Goal: Task Accomplishment & Management: Complete application form

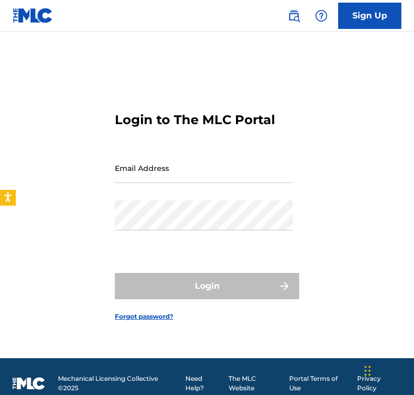
click at [146, 169] on input "Email Address" at bounding box center [204, 168] width 178 height 30
type input "a"
click at [379, 10] on link "Sign Up" at bounding box center [369, 16] width 63 height 26
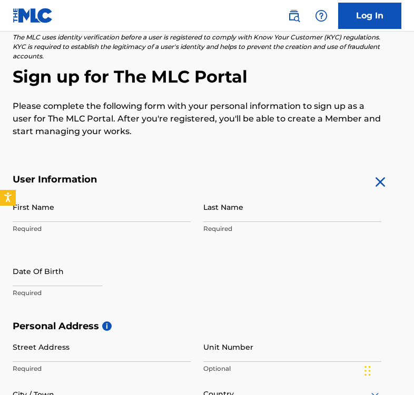
scroll to position [82, 0]
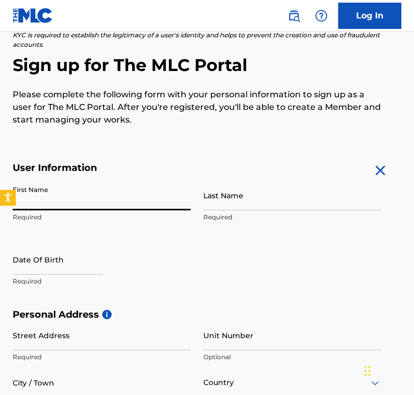
click at [63, 191] on input "First Name" at bounding box center [102, 195] width 178 height 30
type input "[PERSON_NAME]"
type input "[STREET_ADDRESS]"
type input "[GEOGRAPHIC_DATA]"
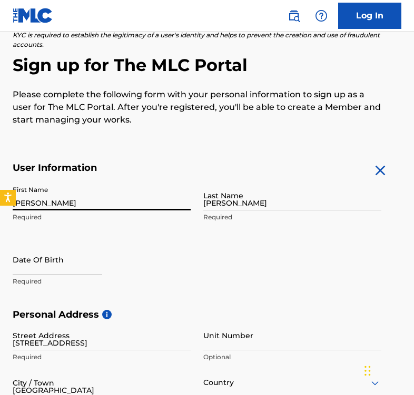
type input "[GEOGRAPHIC_DATA]"
type input "ON"
type input "M6K0G8"
type input "1"
type input "604"
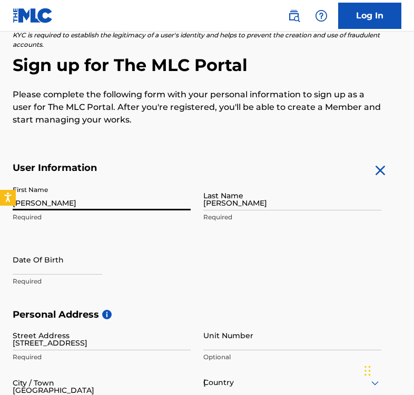
type input "8459509"
type input "[EMAIL_ADDRESS][DOMAIN_NAME]"
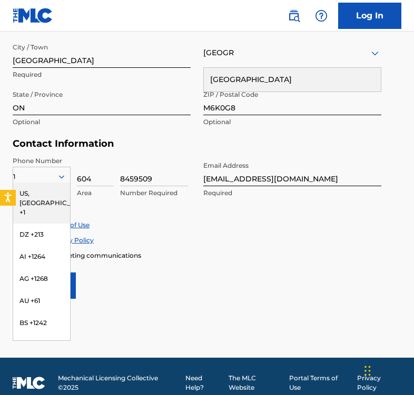
scroll to position [419, 0]
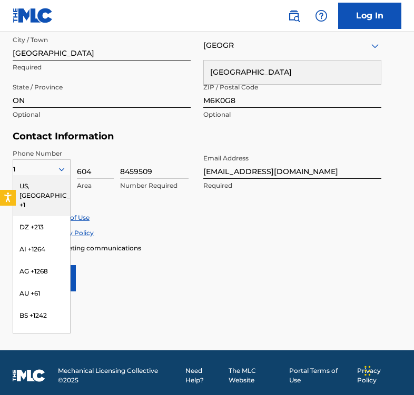
click at [258, 241] on div "Accept Terms of Use Accept Privacy Policy Enroll in marketing communications" at bounding box center [207, 232] width 388 height 39
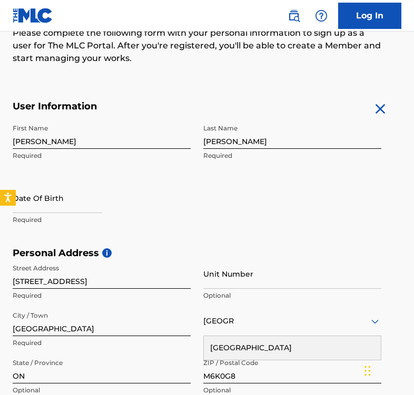
scroll to position [142, 0]
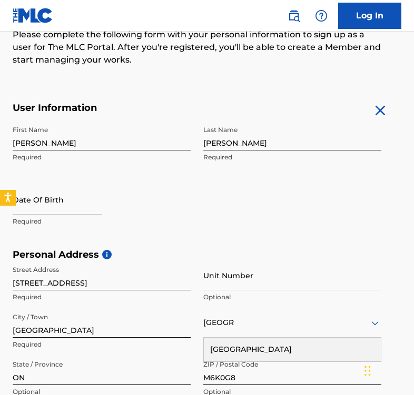
click at [49, 201] on input "text" at bounding box center [57, 200] width 89 height 30
select select "7"
select select "2025"
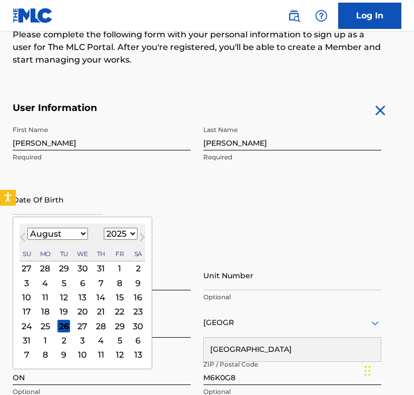
click at [46, 238] on select "January February March April May June July August September October November De…" at bounding box center [57, 234] width 61 height 12
select select "6"
click at [27, 228] on select "January February March April May June July August September October November De…" at bounding box center [57, 234] width 61 height 12
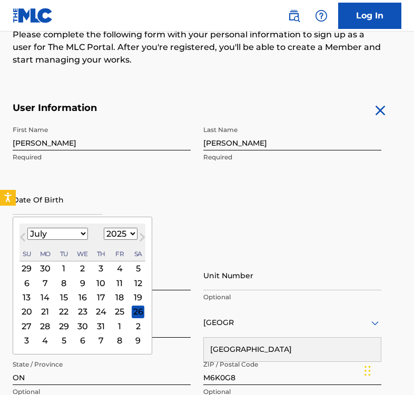
click at [95, 298] on div "17" at bounding box center [101, 297] width 13 height 13
type input "[DATE]"
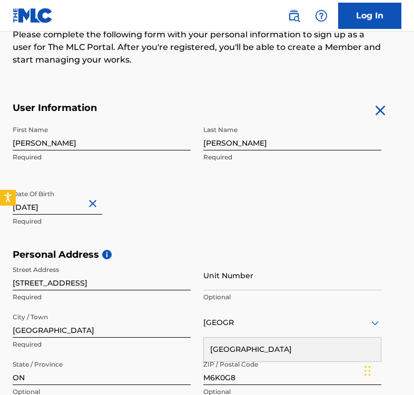
click at [61, 209] on input "[DATE]" at bounding box center [57, 200] width 89 height 30
select select "6"
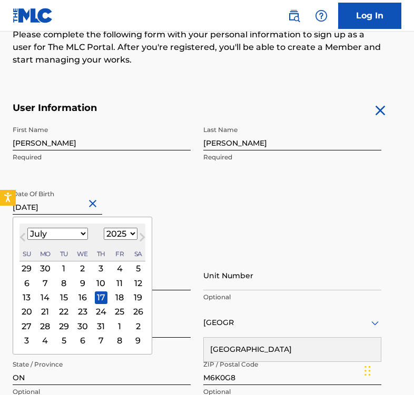
click at [61, 209] on input "[DATE]" at bounding box center [57, 200] width 89 height 30
click at [116, 232] on select "1899 1900 1901 1902 1903 1904 1905 1906 1907 1908 1909 1910 1911 1912 1913 1914…" at bounding box center [121, 234] width 34 height 12
select select "1997"
click at [104, 228] on select "1899 1900 1901 1902 1903 1904 1905 1906 1907 1908 1909 1910 1911 1912 1913 1914…" at bounding box center [121, 234] width 34 height 12
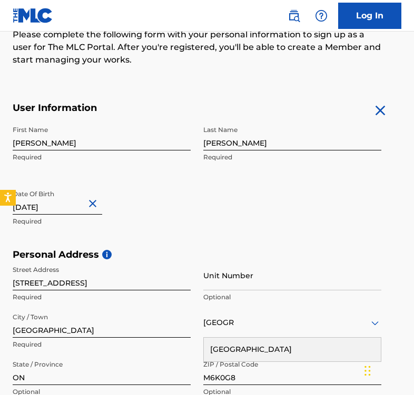
click at [223, 195] on div "First Name [PERSON_NAME] Required Last Name [PERSON_NAME] Required Date Of Birt…" at bounding box center [197, 185] width 368 height 128
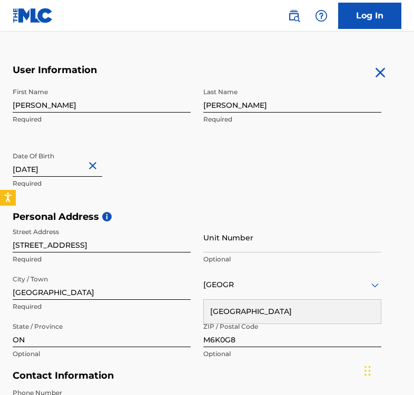
scroll to position [183, 0]
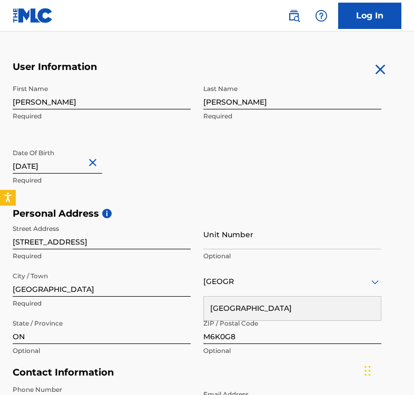
click at [62, 169] on input "[DATE]" at bounding box center [57, 159] width 89 height 30
select select "6"
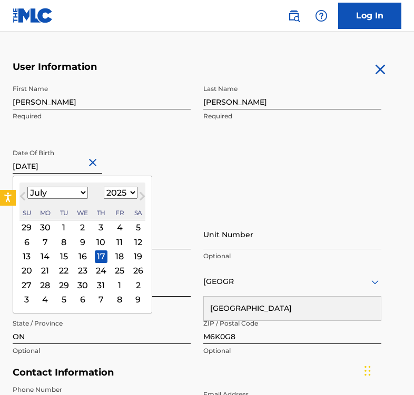
click at [128, 187] on select "1899 1900 1901 1902 1903 1904 1905 1906 1907 1908 1909 1910 1911 1912 1913 1914…" at bounding box center [121, 193] width 34 height 12
select select "1997"
click at [104, 187] on select "1899 1900 1901 1902 1903 1904 1905 1906 1907 1908 1909 1910 1911 1912 1913 1914…" at bounding box center [121, 193] width 34 height 12
click at [103, 255] on div "17" at bounding box center [101, 256] width 13 height 13
type input "[DATE]"
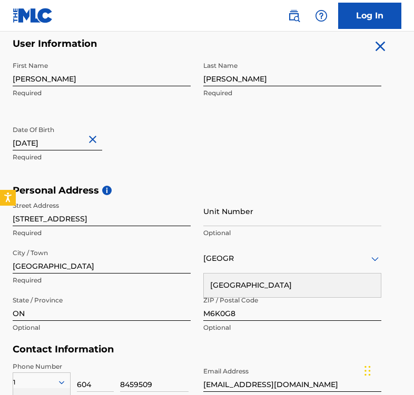
scroll to position [220, 0]
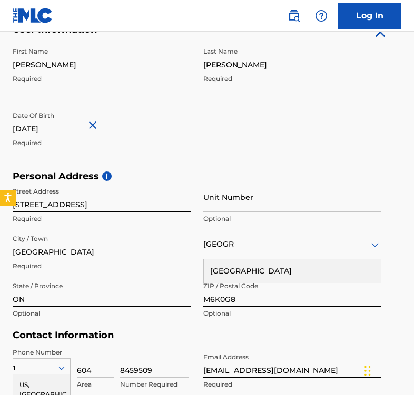
click at [238, 196] on input "Unit Number" at bounding box center [292, 197] width 178 height 30
type input "2506"
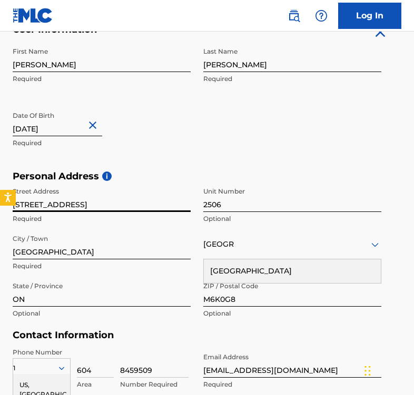
drag, startPoint x: 33, startPoint y: 202, endPoint x: -9, endPoint y: 202, distance: 42.1
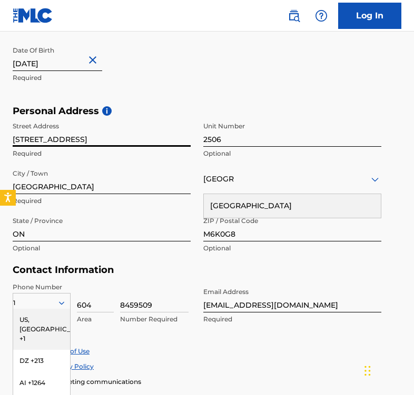
scroll to position [291, 0]
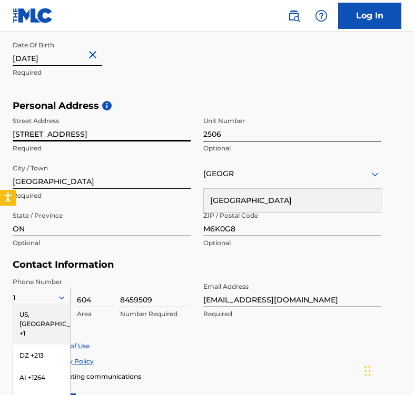
type input "[STREET_ADDRESS]"
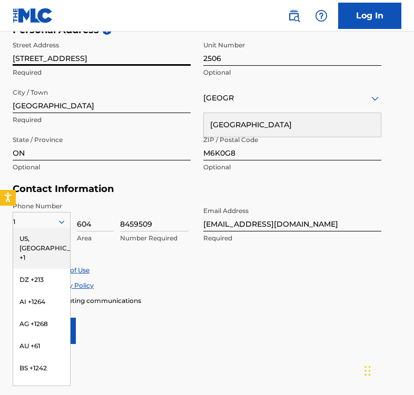
scroll to position [378, 0]
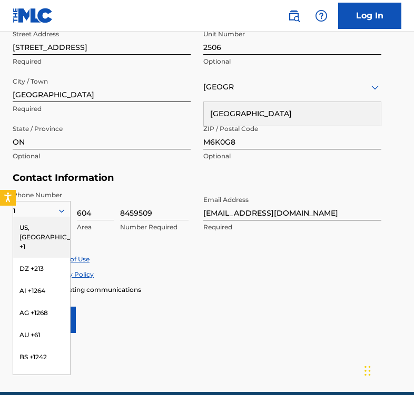
click at [275, 336] on main "The MLC uses identity verification before a user is registered to comply with K…" at bounding box center [207, 23] width 414 height 738
click at [52, 223] on div "US, [GEOGRAPHIC_DATA] +1" at bounding box center [41, 237] width 57 height 41
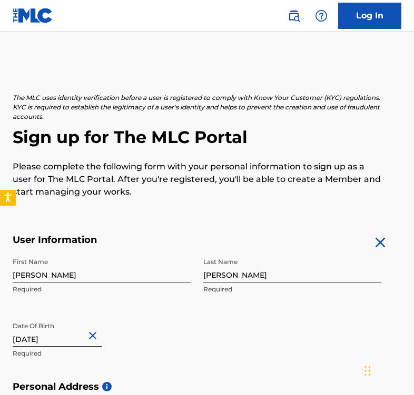
scroll to position [425, 0]
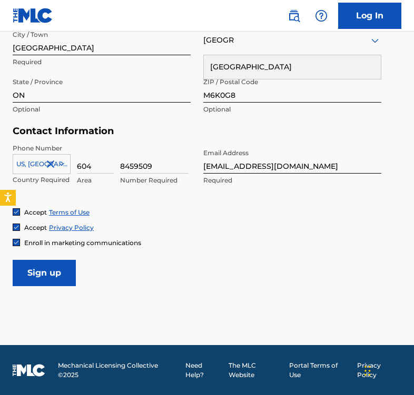
click at [48, 269] on input "Sign up" at bounding box center [44, 273] width 63 height 26
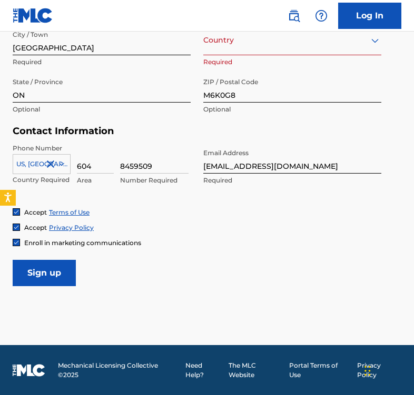
click at [17, 242] on img at bounding box center [16, 242] width 6 height 6
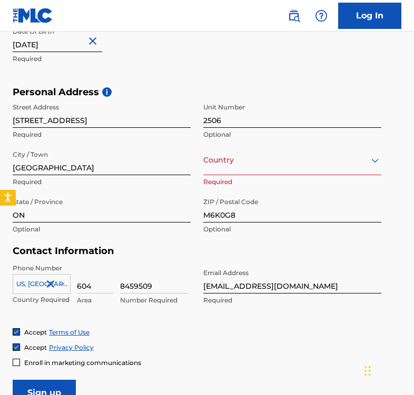
scroll to position [286, 0]
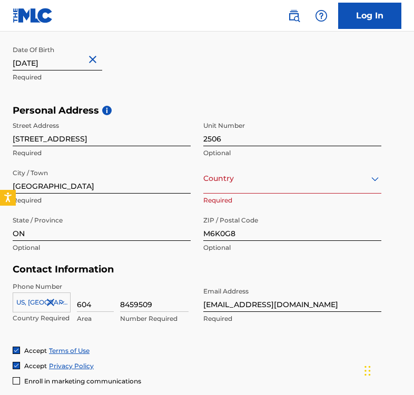
click at [247, 182] on div at bounding box center [292, 178] width 178 height 13
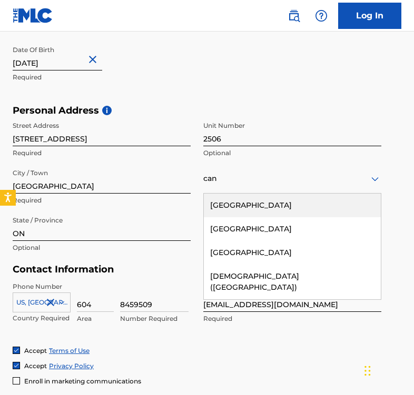
scroll to position [0, 0]
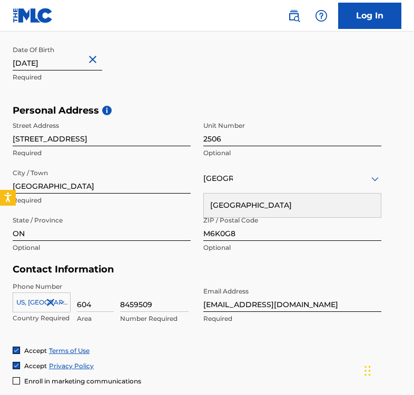
type input "[GEOGRAPHIC_DATA]"
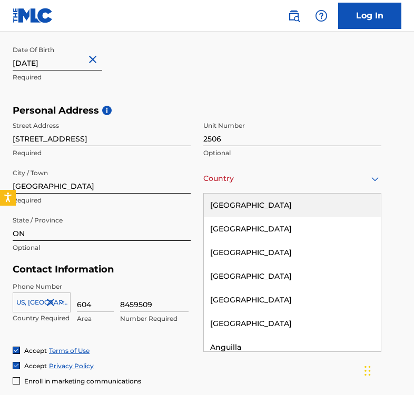
click at [278, 174] on div at bounding box center [292, 178] width 178 height 13
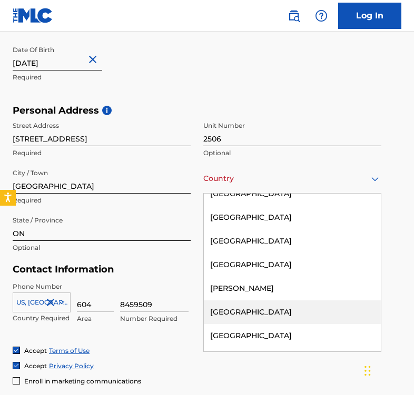
scroll to position [813, 0]
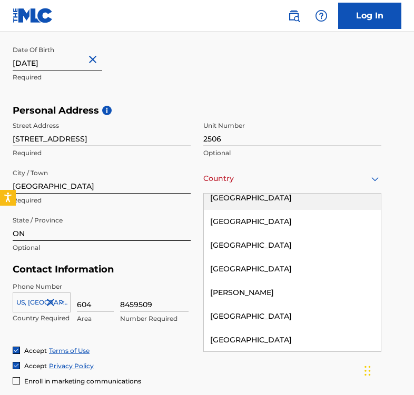
click at [233, 200] on div "[GEOGRAPHIC_DATA]" at bounding box center [292, 198] width 177 height 24
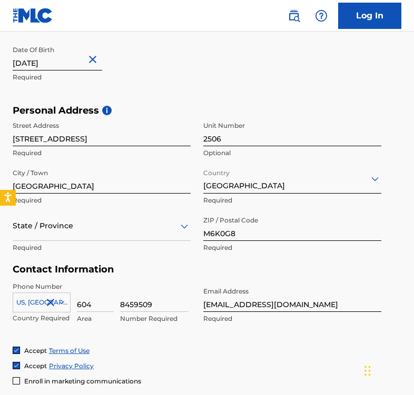
scroll to position [425, 0]
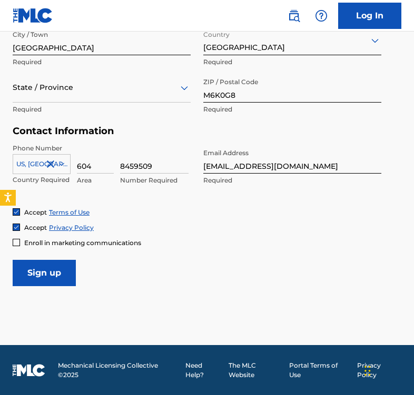
click at [57, 277] on input "Sign up" at bounding box center [44, 273] width 63 height 26
click at [63, 95] on div "State / Province" at bounding box center [102, 88] width 178 height 30
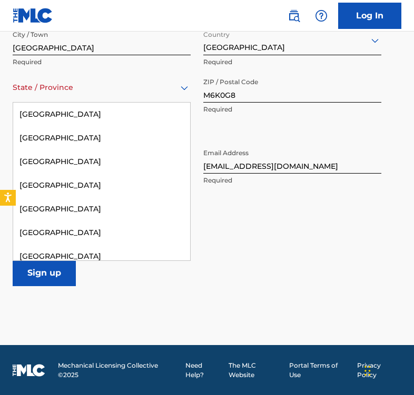
scroll to position [150, 0]
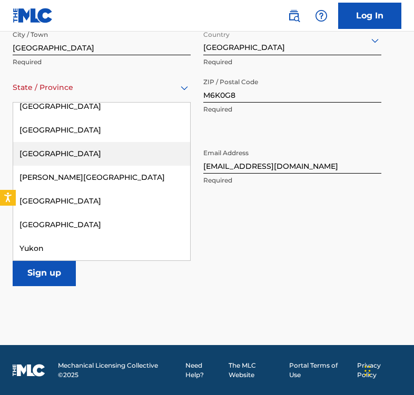
click at [52, 152] on div "[GEOGRAPHIC_DATA]" at bounding box center [101, 154] width 177 height 24
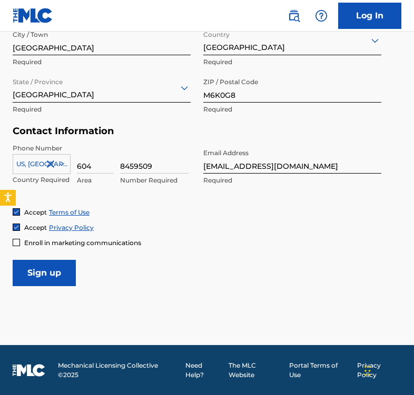
click at [59, 276] on input "Sign up" at bounding box center [44, 273] width 63 height 26
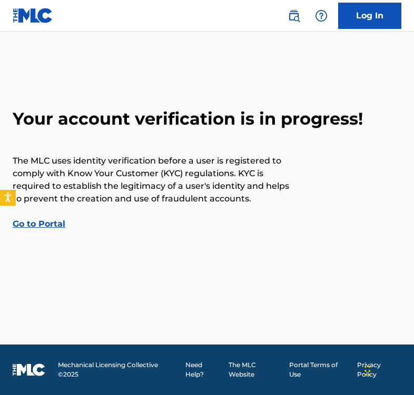
click at [212, 243] on main "Your account verification is in progress! The MLC uses identity verification be…" at bounding box center [207, 188] width 414 height 313
click at [34, 227] on link "Go to Portal" at bounding box center [39, 224] width 53 height 10
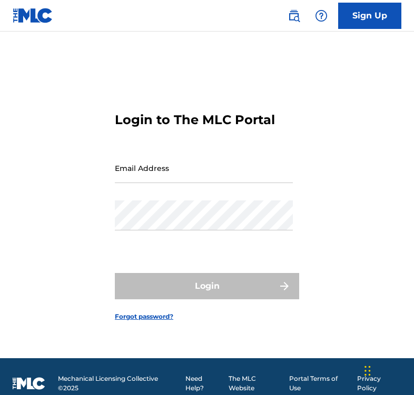
click at [157, 171] on input "Email Address" at bounding box center [204, 168] width 178 height 30
click at [254, 78] on form "Login to The MLC Portal Email Address Password Login Forgot password?" at bounding box center [207, 208] width 184 height 300
click at [143, 175] on input "Email Address" at bounding box center [204, 168] width 178 height 30
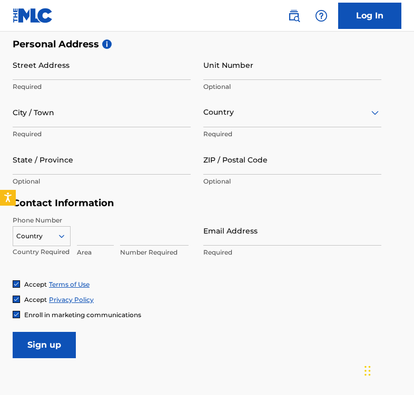
scroll to position [399, 0]
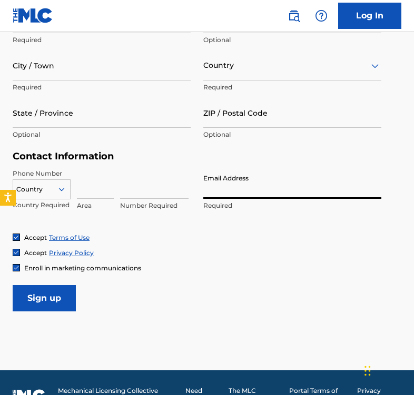
click at [224, 182] on input "Email Address" at bounding box center [292, 184] width 178 height 30
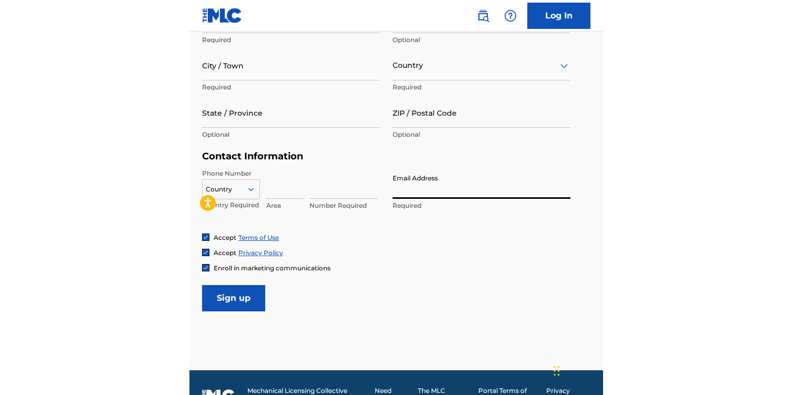
scroll to position [402, 0]
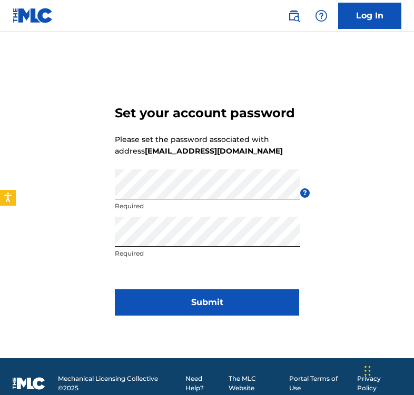
click at [209, 304] on button "Submit" at bounding box center [207, 302] width 184 height 26
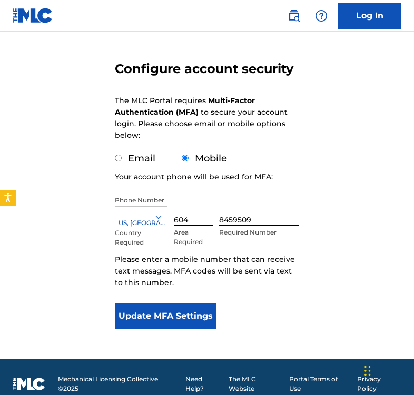
scroll to position [90, 0]
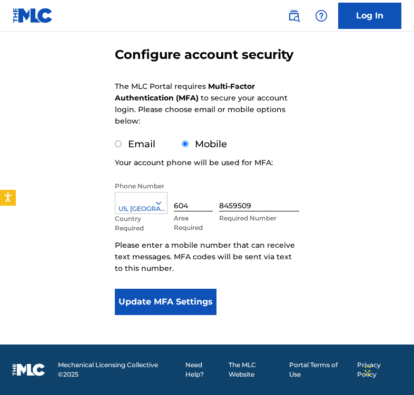
click at [166, 302] on button "Update MFA Settings" at bounding box center [166, 302] width 102 height 26
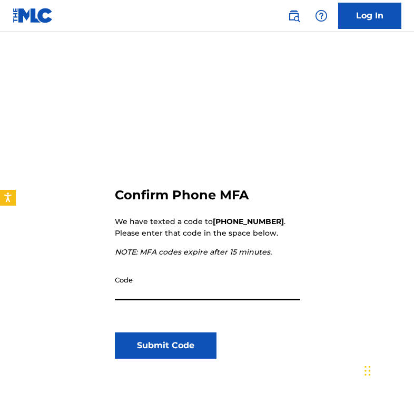
click at [168, 288] on input "Code" at bounding box center [207, 285] width 185 height 30
type input "348072"
click button "Submit Code" at bounding box center [166, 346] width 102 height 26
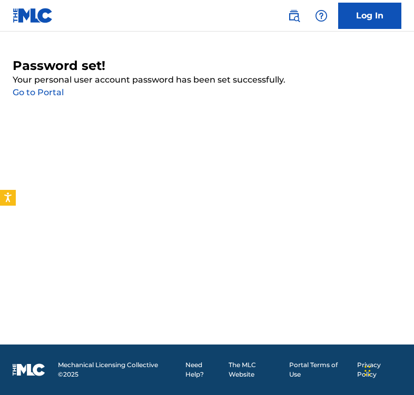
click at [48, 89] on link "Go to Portal" at bounding box center [38, 92] width 51 height 10
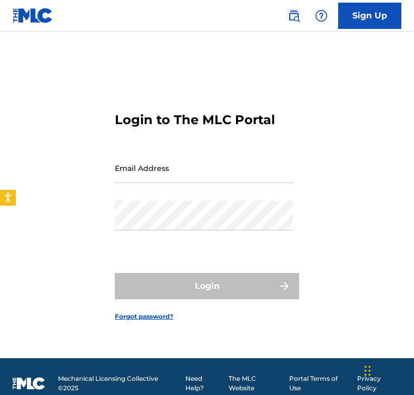
click at [132, 177] on input "Email Address" at bounding box center [204, 168] width 178 height 30
type input "[EMAIL_ADDRESS][DOMAIN_NAME]"
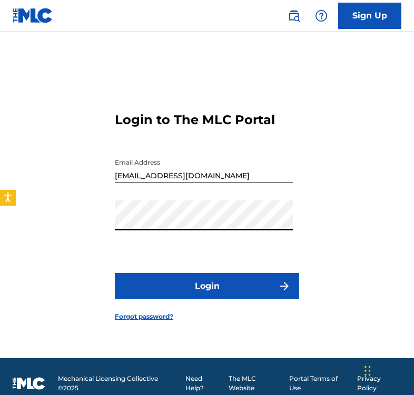
click at [115, 273] on button "Login" at bounding box center [207, 286] width 184 height 26
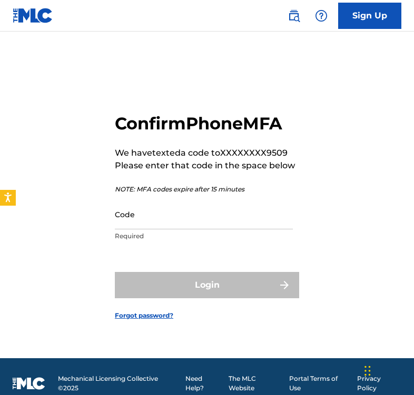
click at [366, 139] on div "Confirm Phone MFA We have texted a code to XXXXXXXX9509 Please enter that code …" at bounding box center [207, 208] width 414 height 300
click at [167, 220] on input "Code" at bounding box center [204, 214] width 178 height 30
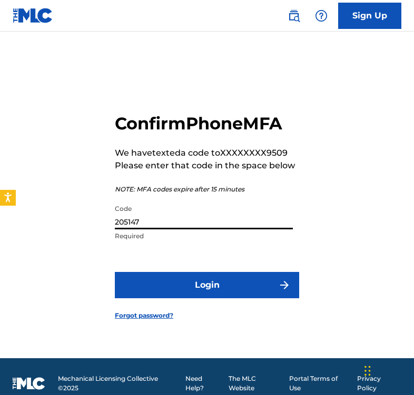
type input "205147"
click at [115, 272] on button "Login" at bounding box center [207, 285] width 184 height 26
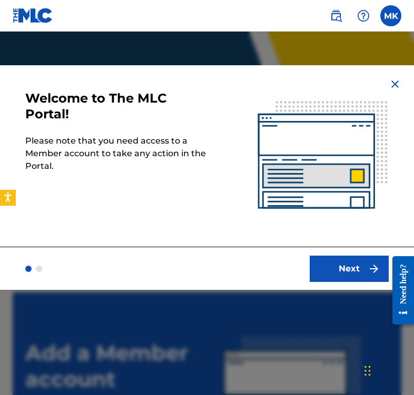
click at [353, 261] on button "Next" at bounding box center [348, 269] width 79 height 26
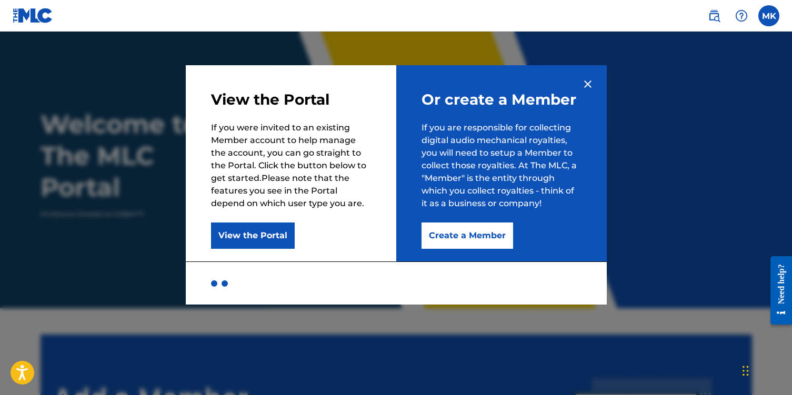
click at [413, 242] on button "Create a Member" at bounding box center [468, 236] width 92 height 26
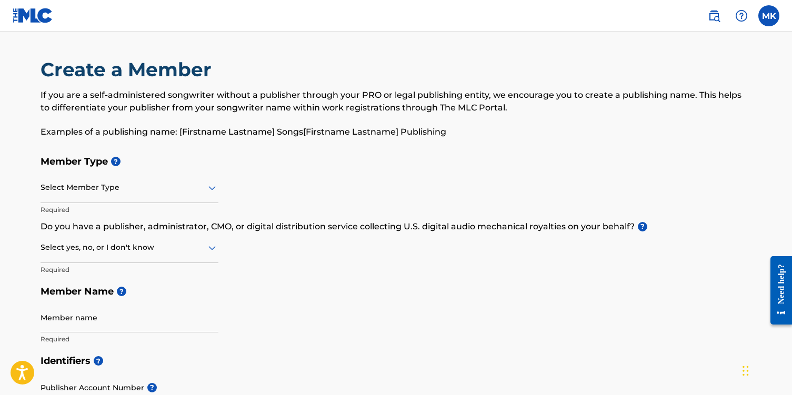
click at [120, 193] on div at bounding box center [130, 187] width 178 height 13
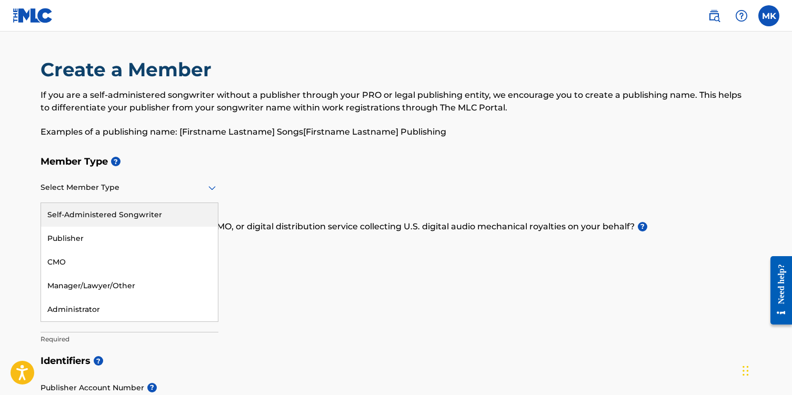
click at [131, 207] on div "Self-Administered Songwriter" at bounding box center [129, 215] width 177 height 24
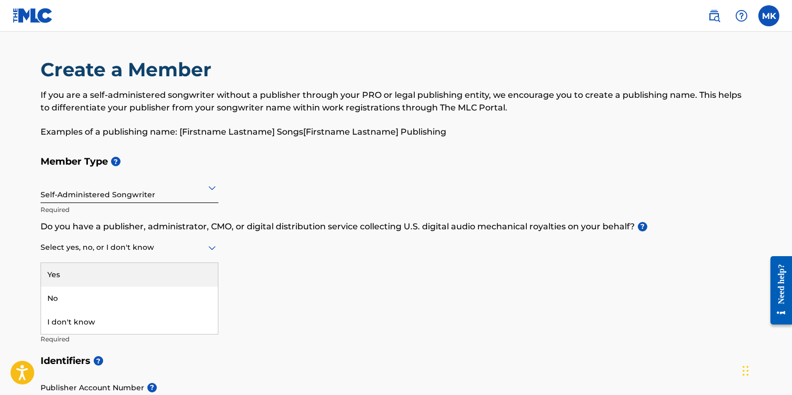
click at [125, 249] on div at bounding box center [130, 247] width 178 height 13
click at [331, 236] on div "Member Type ? Self-Administered Songwriter Required Do you have a publisher, ad…" at bounding box center [396, 250] width 711 height 199
